Goal: Obtain resource: Download file/media

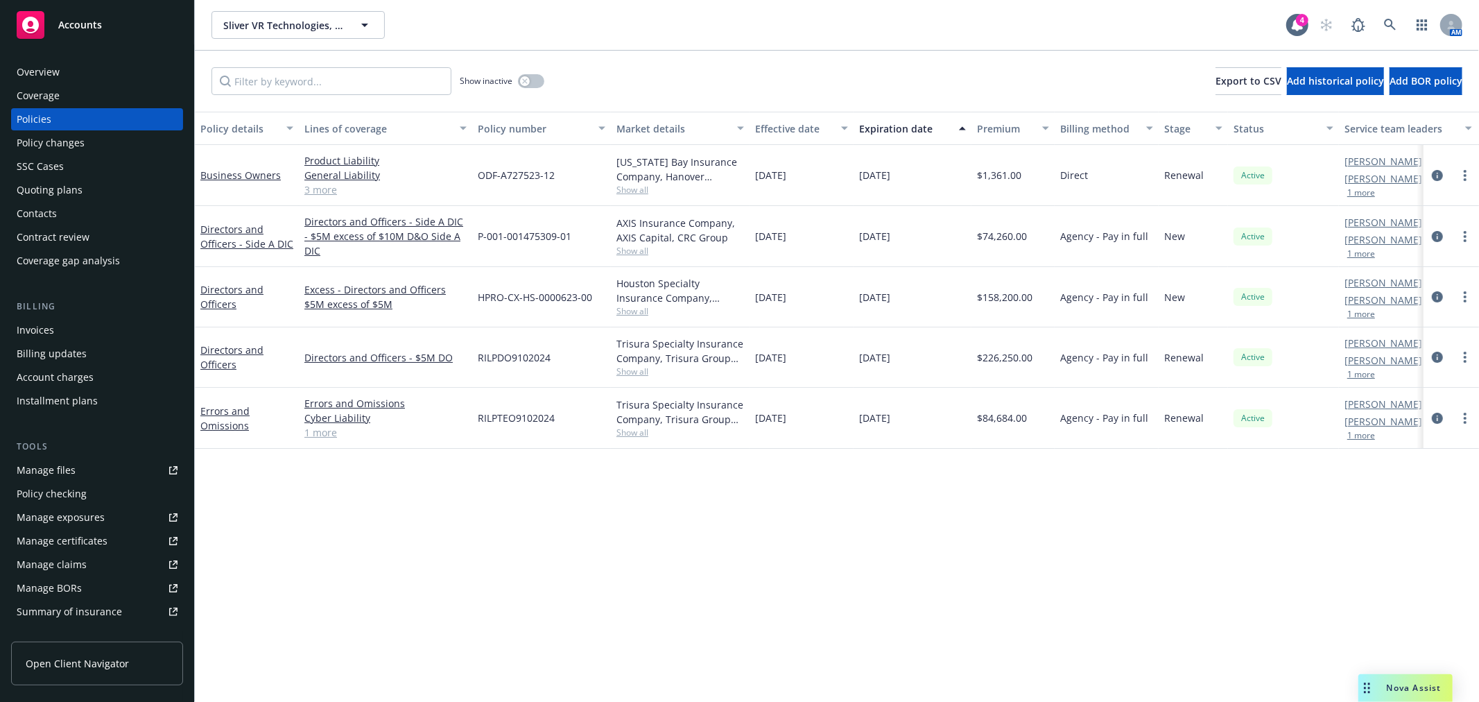
scroll to position [224, 0]
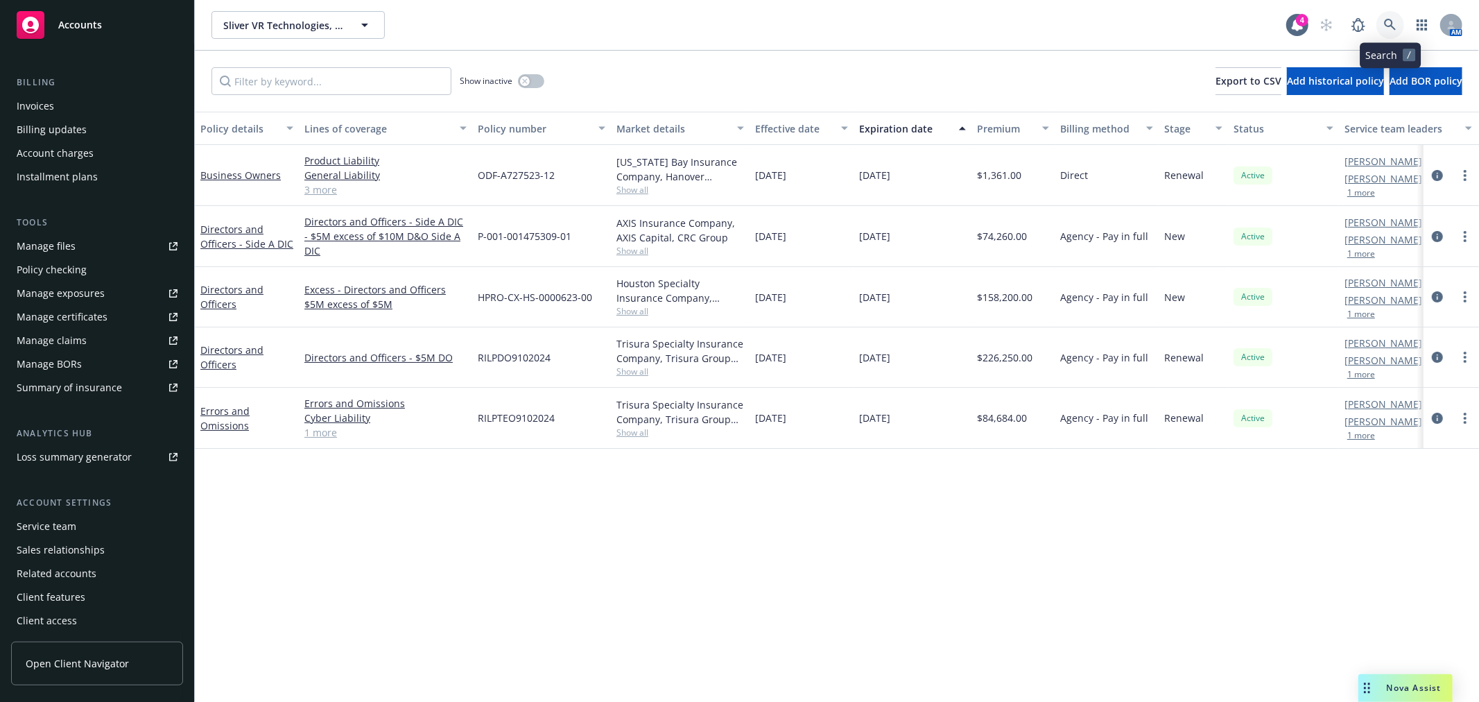
click at [1391, 19] on icon at bounding box center [1390, 25] width 12 height 12
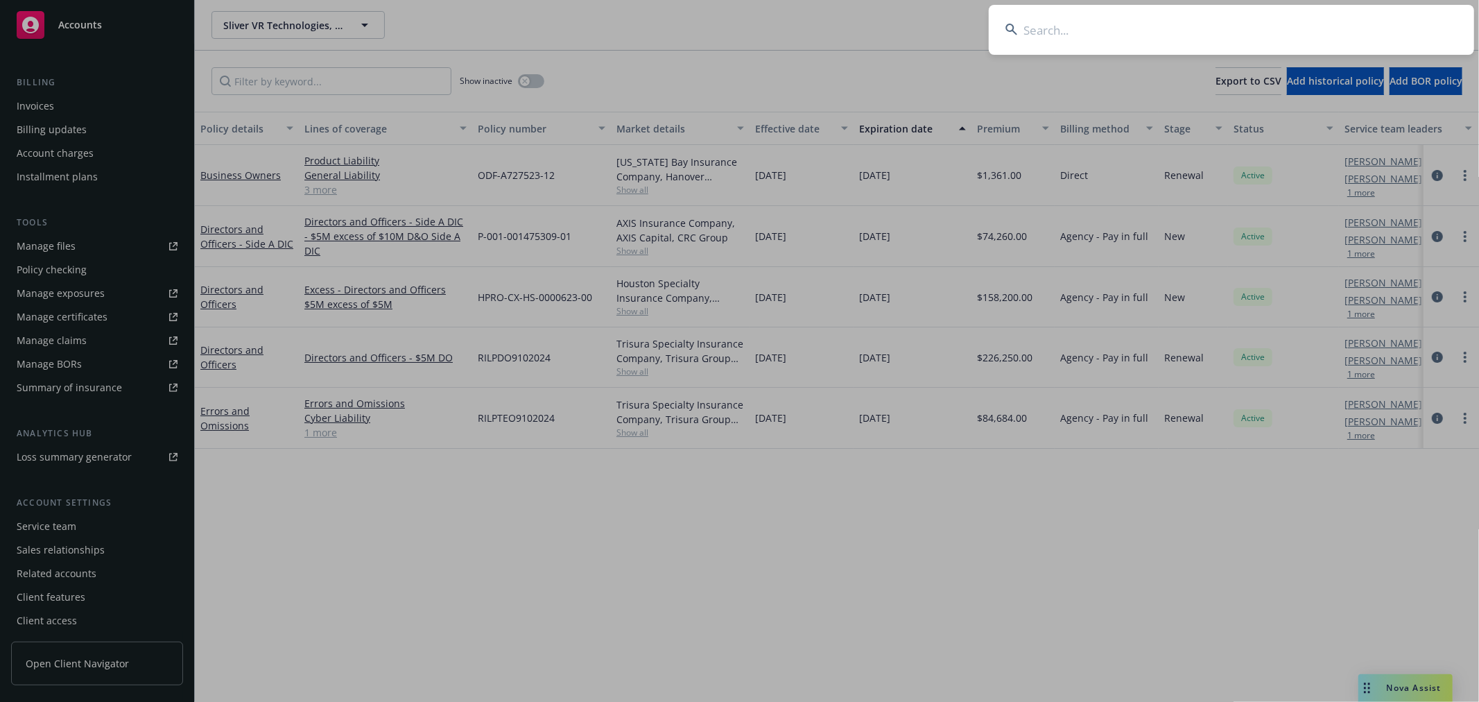
click at [1205, 45] on input at bounding box center [1231, 30] width 485 height 50
type input "miltenyi"
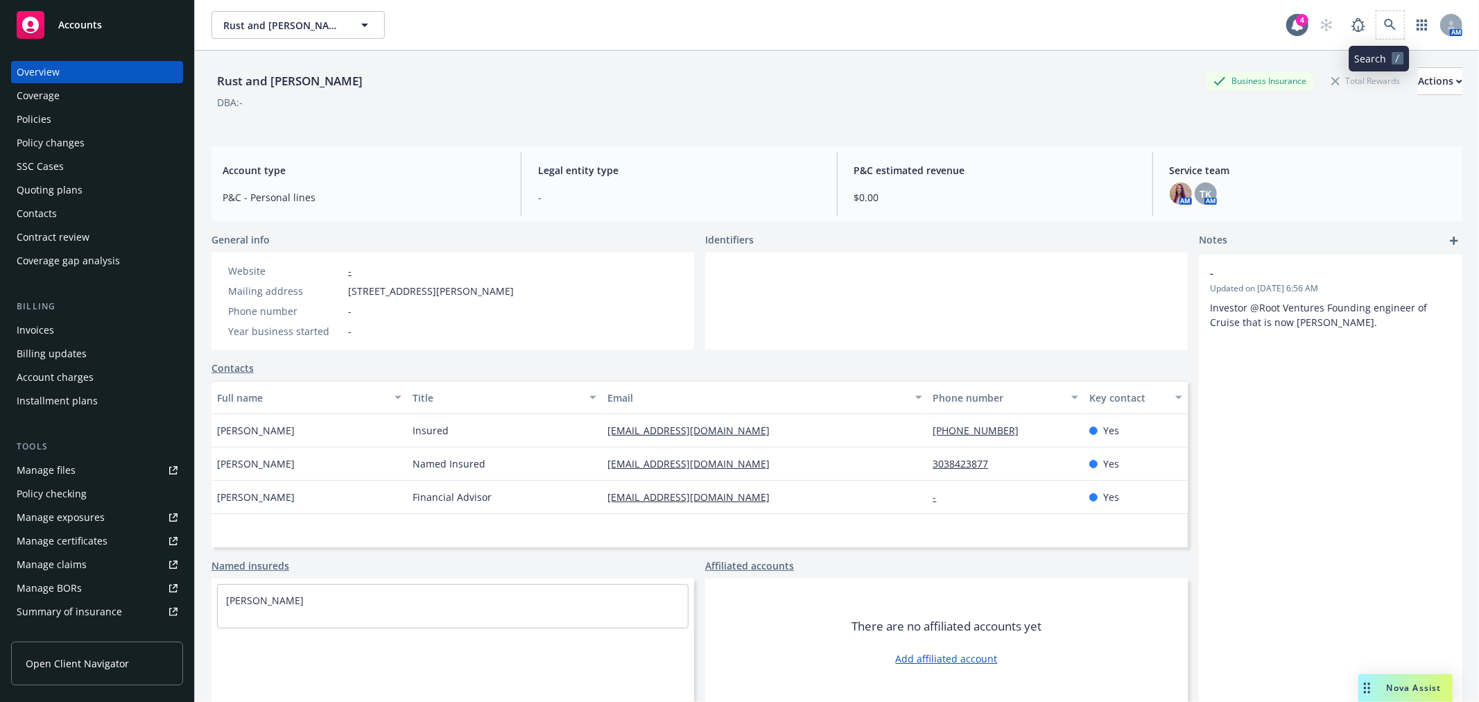
click at [1377, 31] on span at bounding box center [1391, 25] width 28 height 28
click at [1384, 24] on icon at bounding box center [1390, 25] width 12 height 12
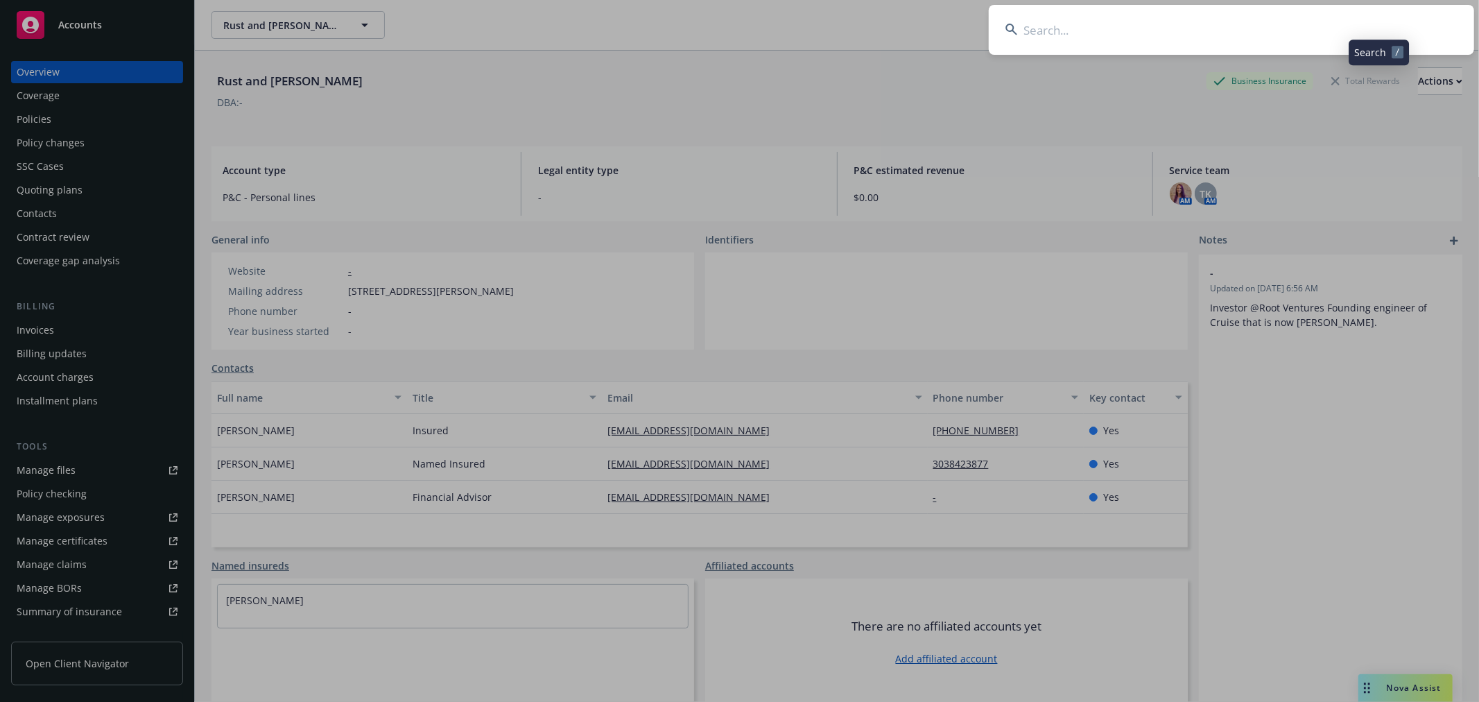
click at [1229, 37] on input at bounding box center [1231, 30] width 485 height 50
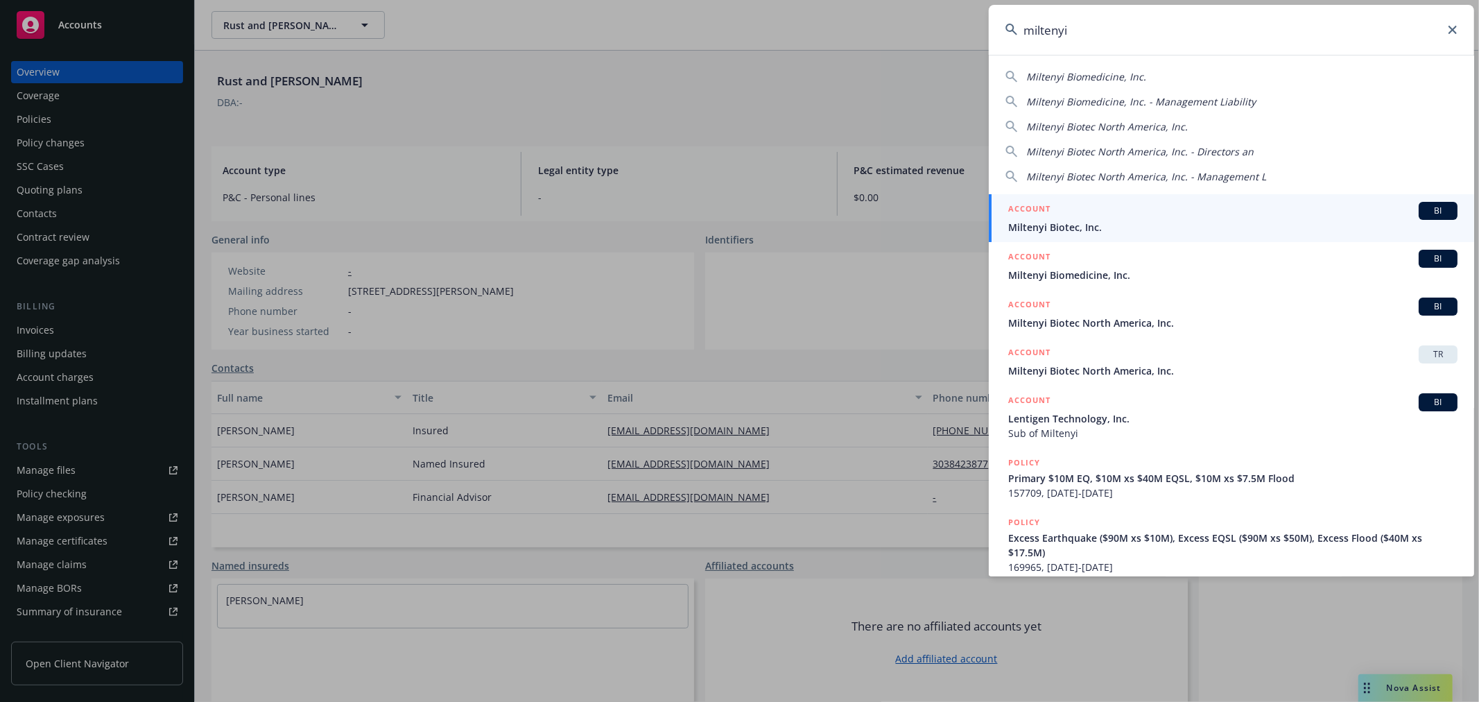
type input "miltenyi"
click at [1099, 227] on span "Miltenyi Biotec, Inc." at bounding box center [1232, 227] width 449 height 15
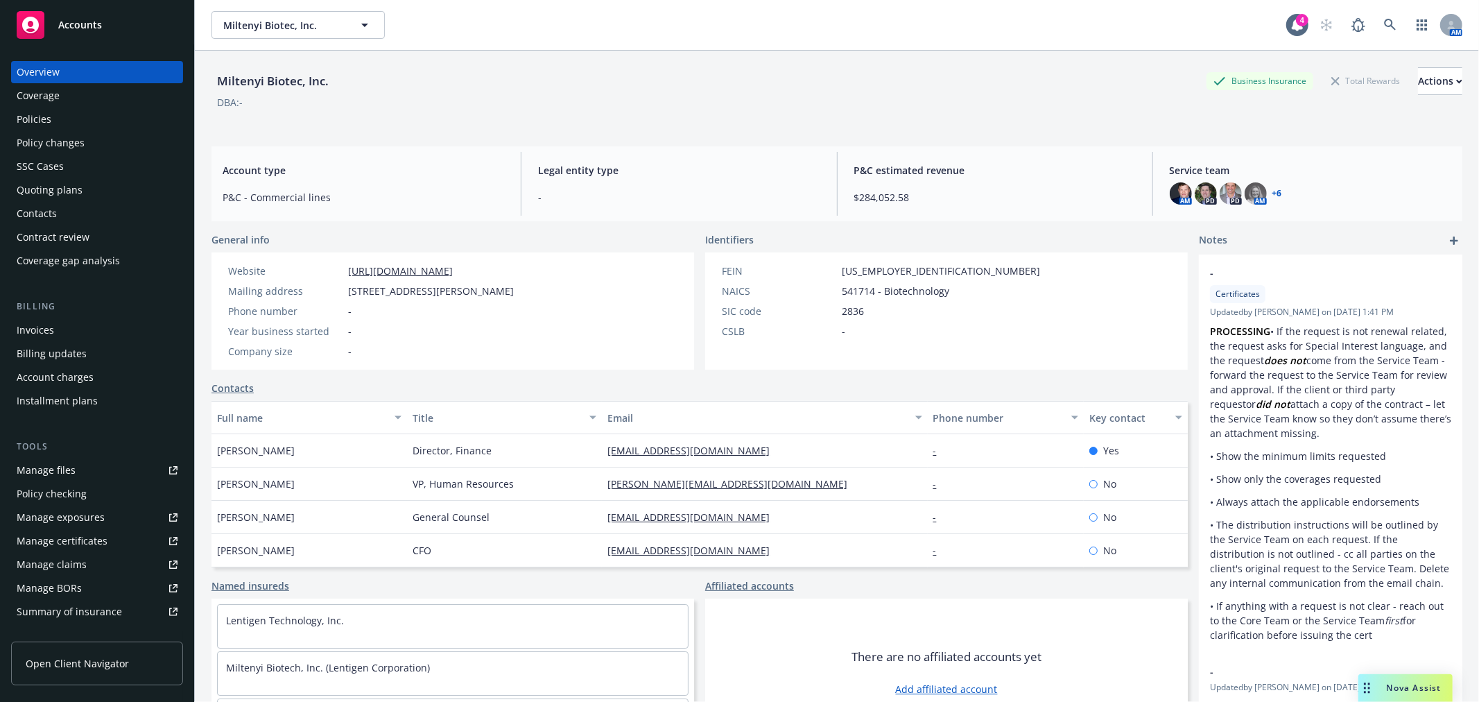
click at [44, 186] on div "Quoting plans" at bounding box center [50, 190] width 66 height 22
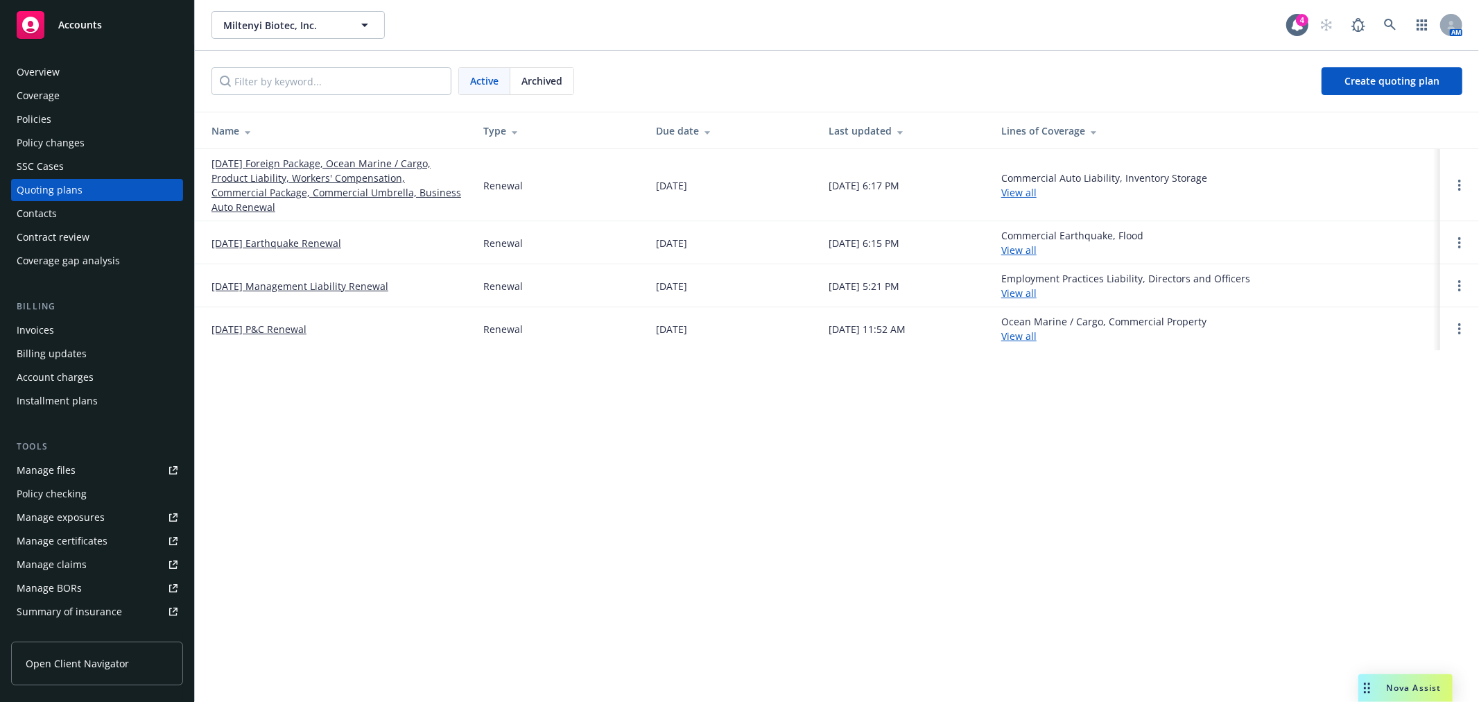
click at [309, 285] on link "[DATE] Management Liability Renewal" at bounding box center [300, 286] width 177 height 15
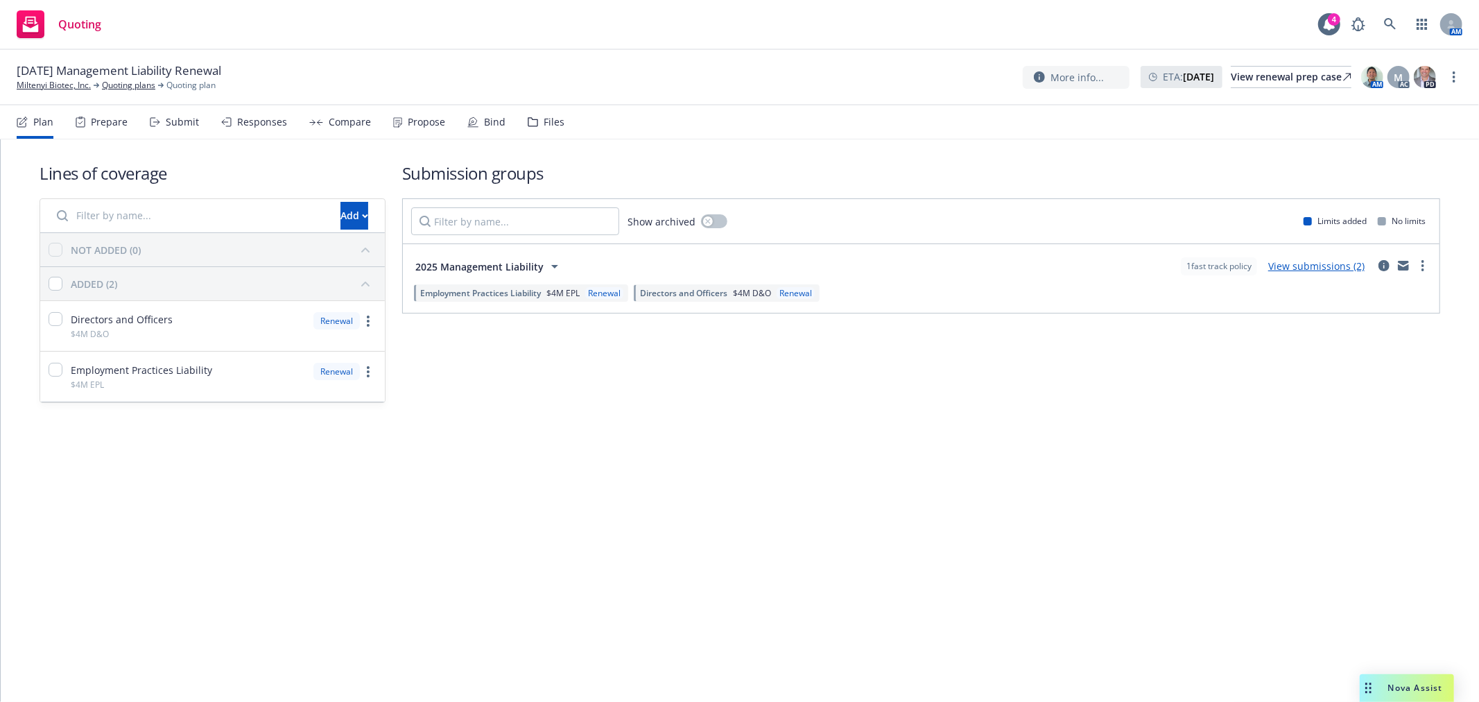
click at [544, 119] on div "Files" at bounding box center [554, 122] width 21 height 11
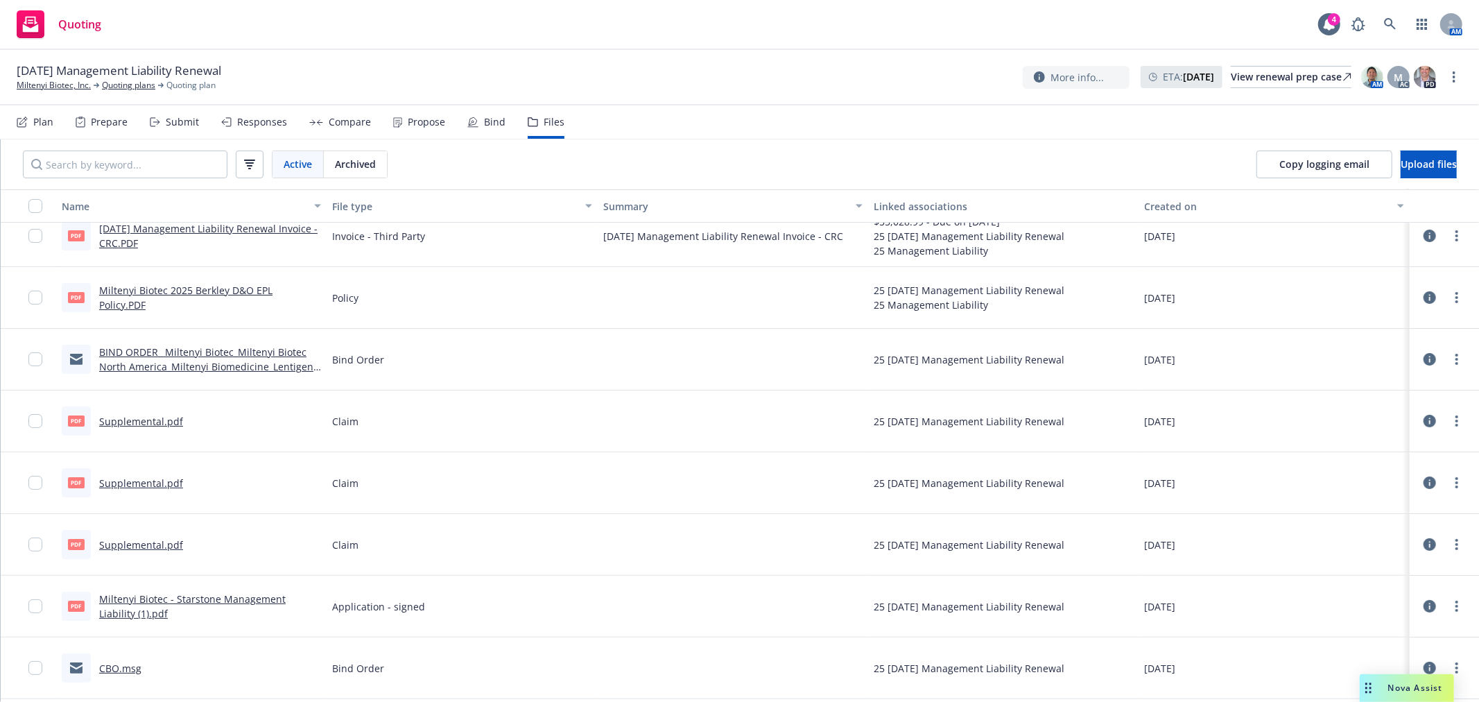
scroll to position [154, 0]
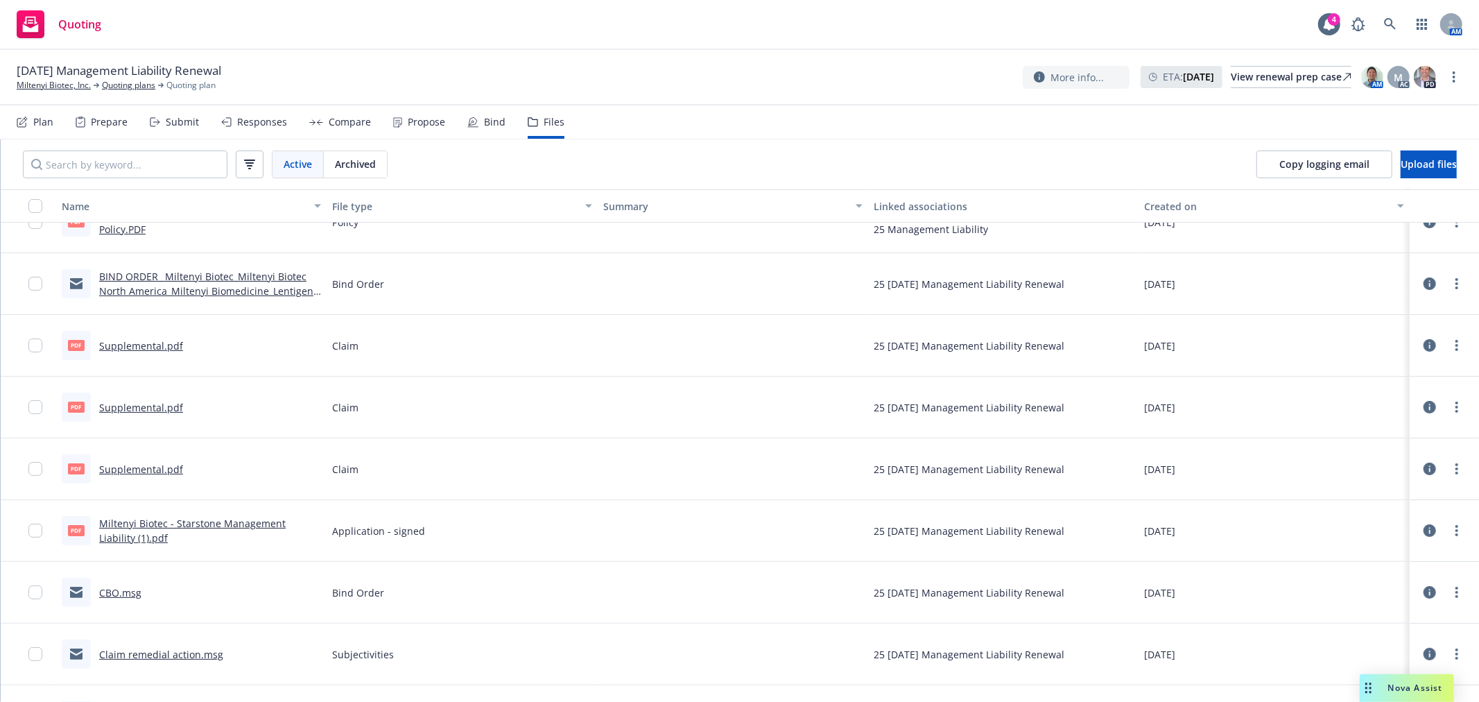
click at [151, 345] on link "Supplemental.pdf" at bounding box center [141, 345] width 84 height 13
click at [141, 411] on link "Supplemental.pdf" at bounding box center [141, 407] width 84 height 13
click at [155, 470] on link "Supplemental.pdf" at bounding box center [141, 469] width 84 height 13
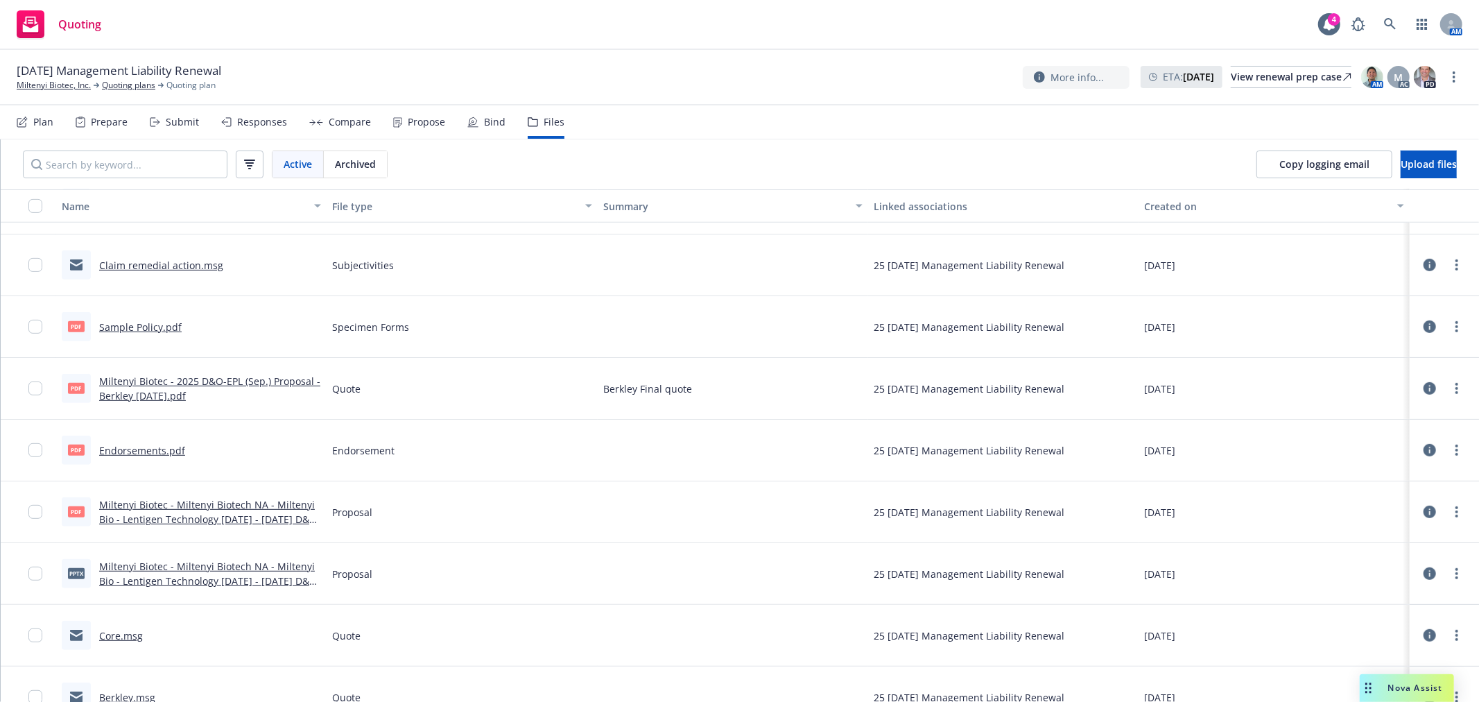
scroll to position [616, 0]
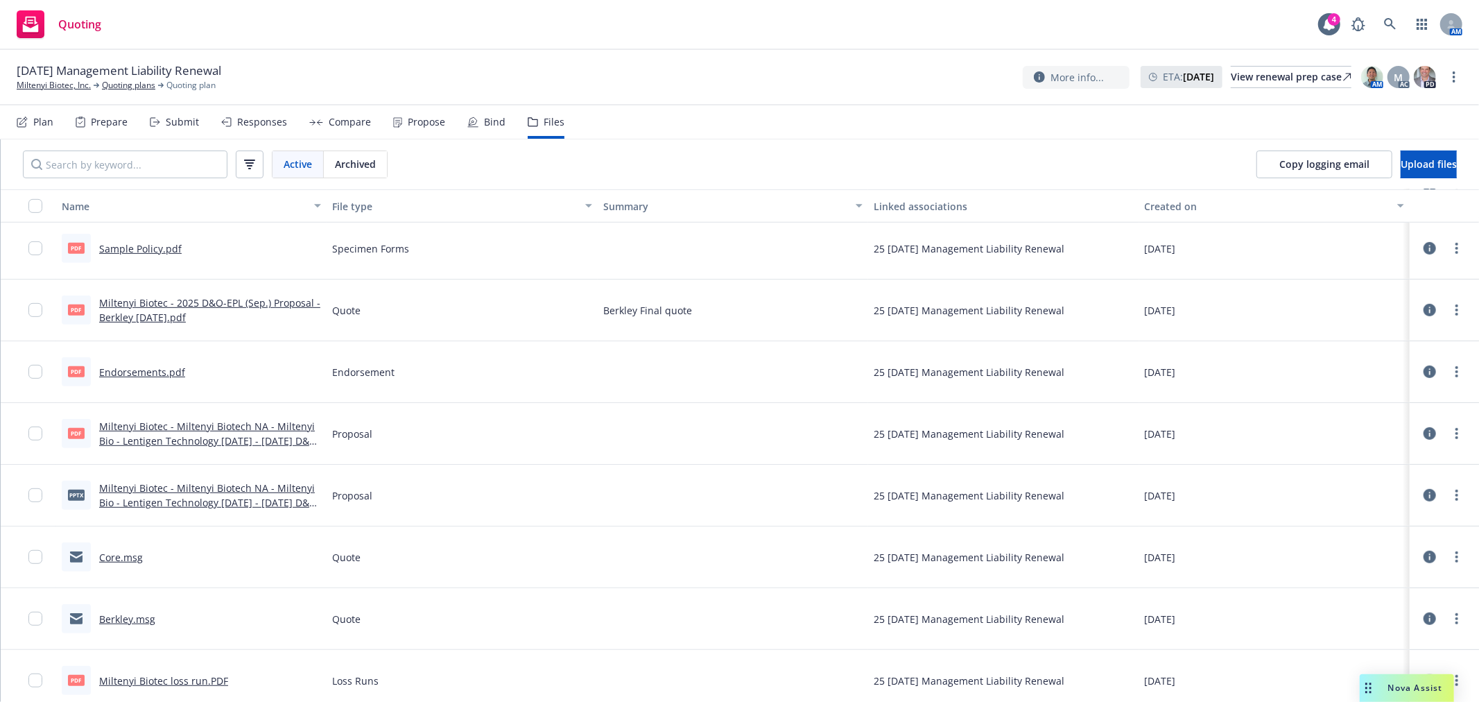
click at [222, 435] on link "Miltenyi Biotec - Miltenyi Biotech NA - Miltenyi Bio - Lentigen Technology [DAT…" at bounding box center [208, 441] width 218 height 42
click at [1391, 684] on span "Nova Assist" at bounding box center [1415, 688] width 55 height 12
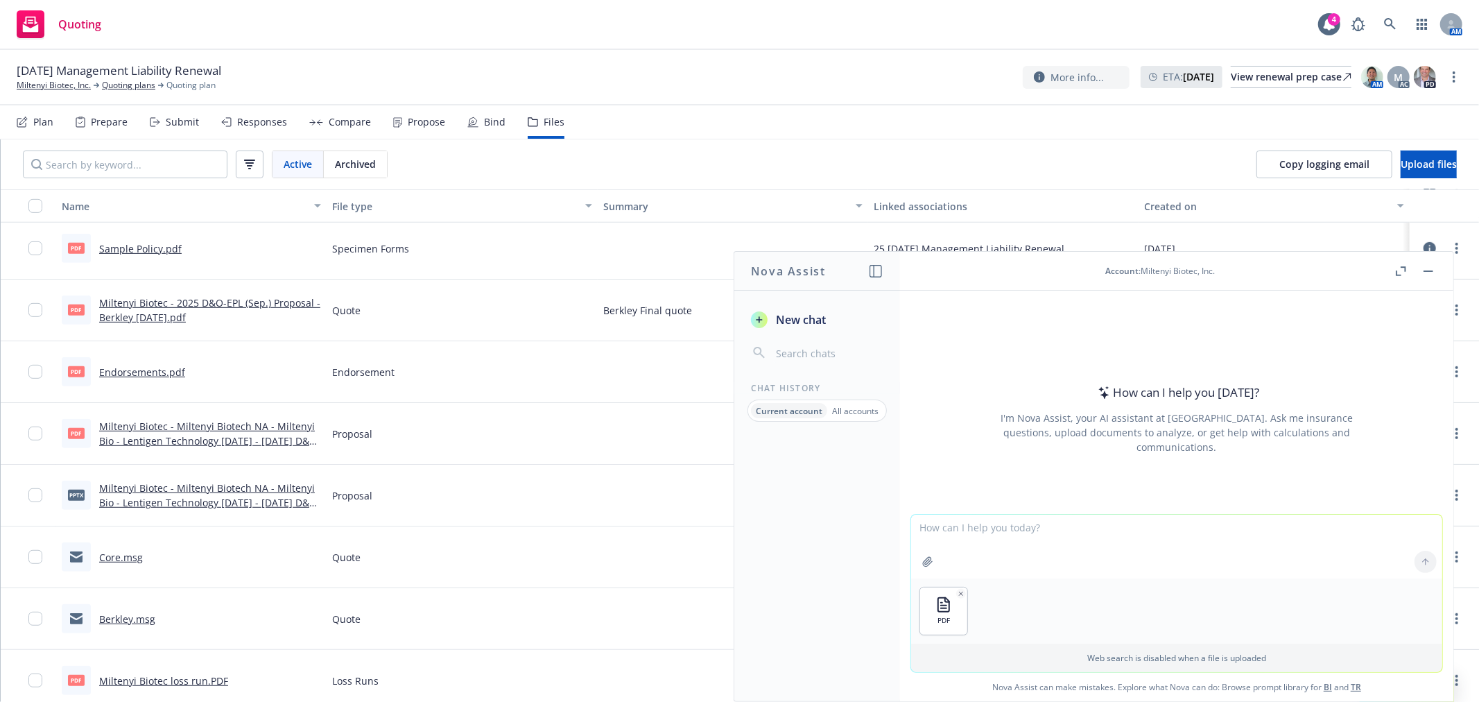
click at [1057, 534] on textarea at bounding box center [1176, 547] width 531 height 64
type textarea "summarize"
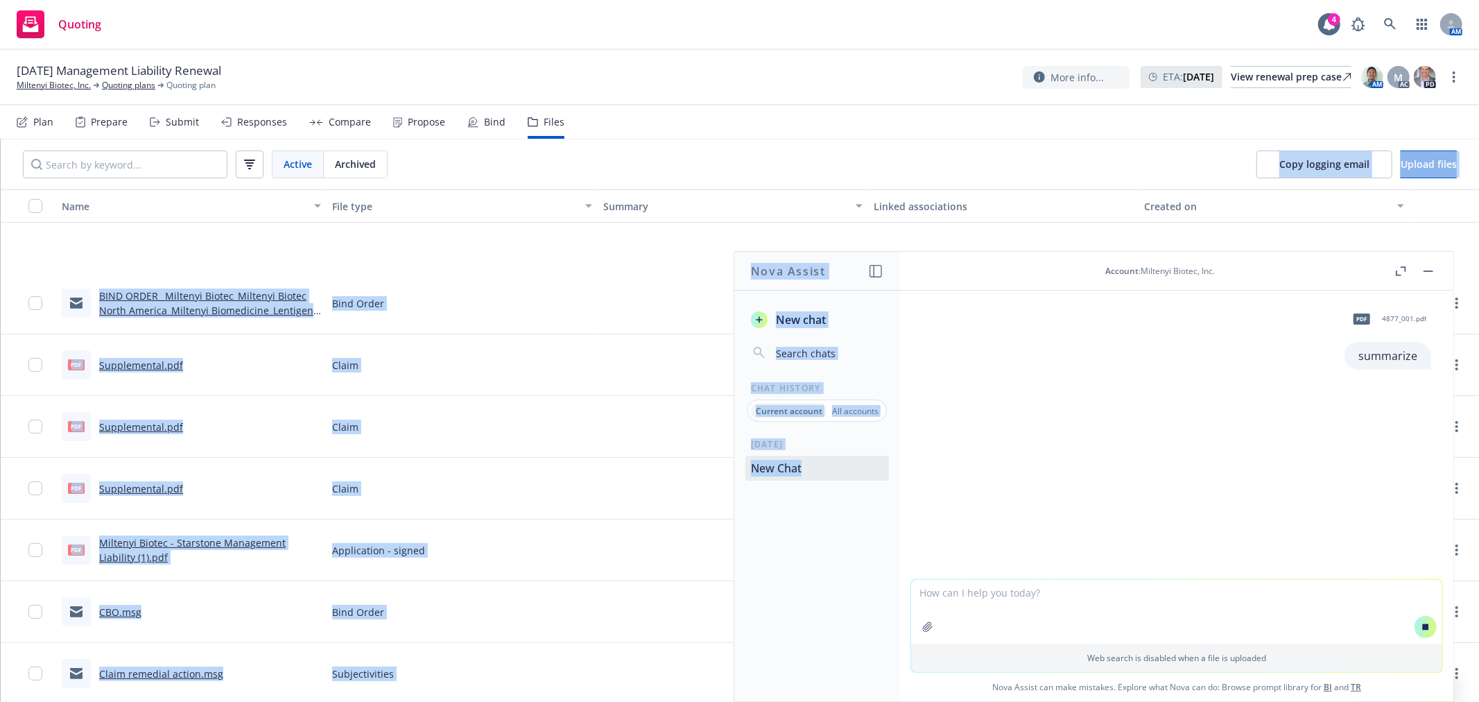
scroll to position [106, 0]
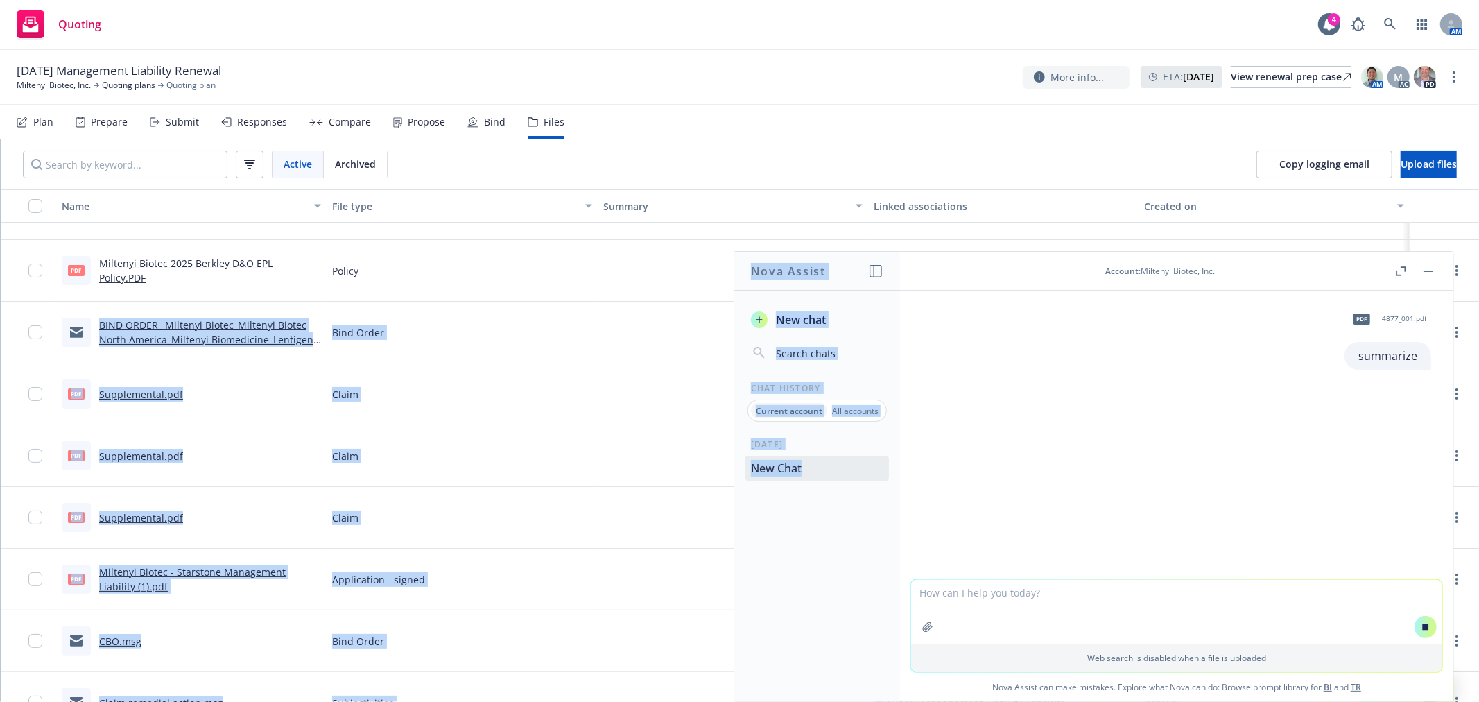
drag, startPoint x: 954, startPoint y: 279, endPoint x: 924, endPoint y: 233, distance: 55.0
click at [924, 234] on body "Quoting 4 AM [DATE] Management Liability Renewal Miltenyi Biotec, Inc. Quoting …" at bounding box center [739, 351] width 1479 height 702
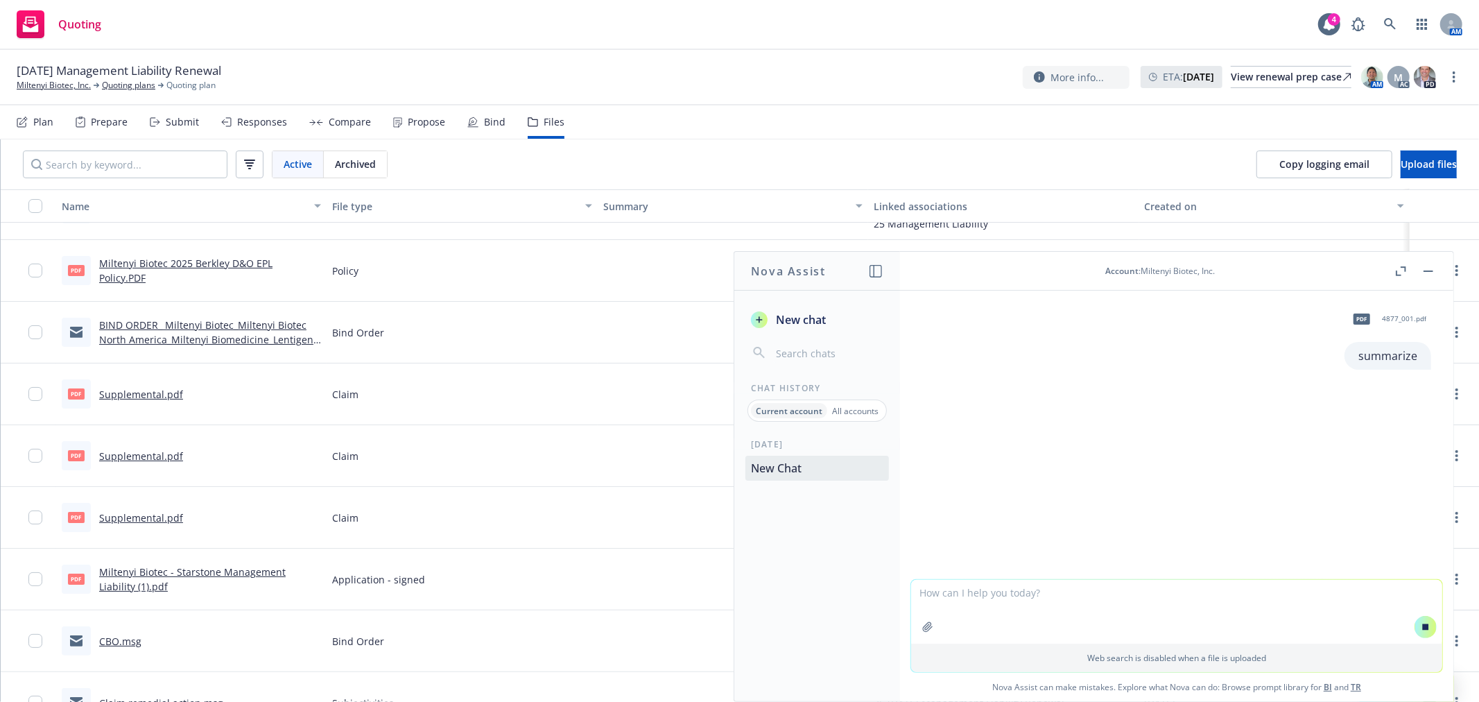
click at [1090, 535] on div "pdf 4877_001.pdf summarize" at bounding box center [1176, 435] width 553 height 289
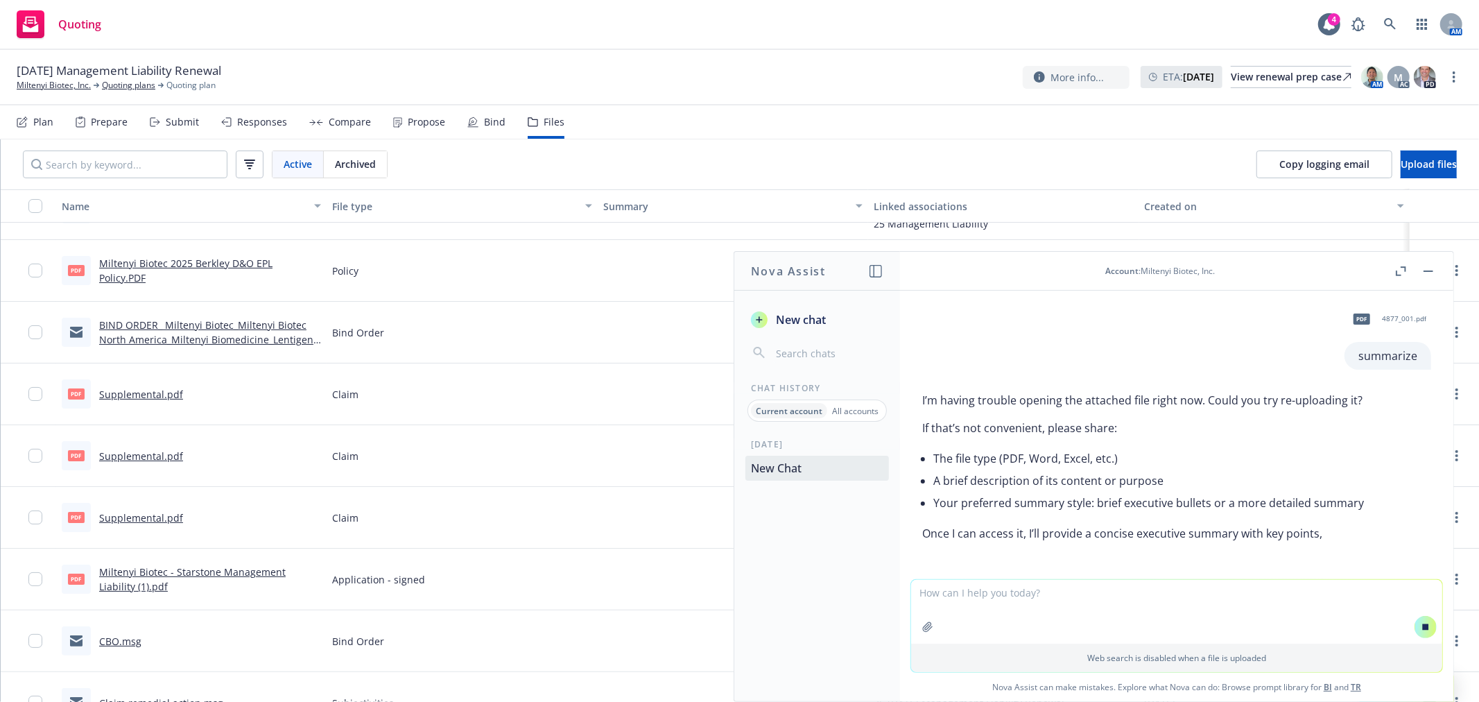
scroll to position [43, 0]
